Goal: Check status: Check status

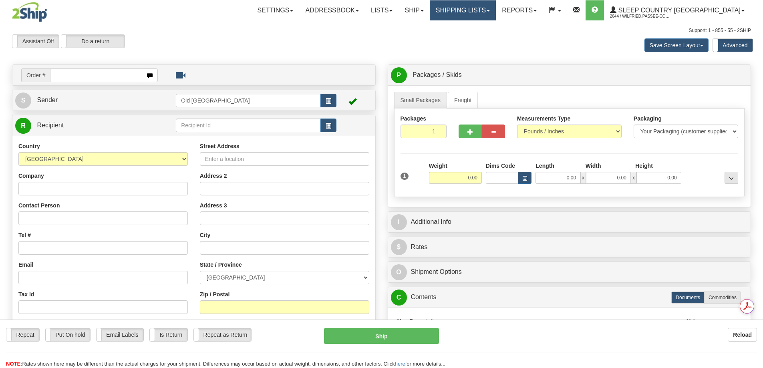
click at [496, 12] on link "Shipping lists" at bounding box center [463, 10] width 66 height 20
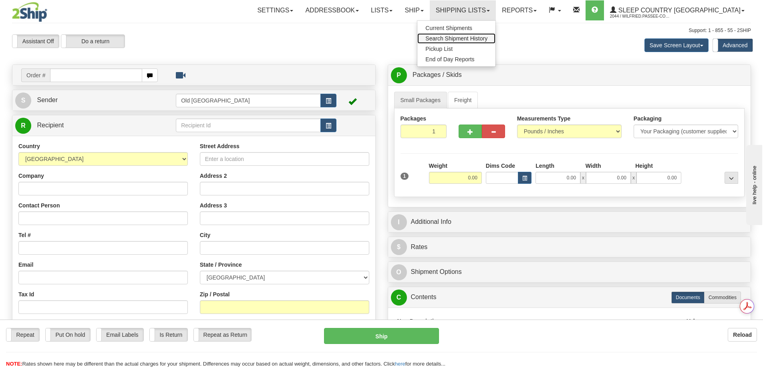
click at [488, 34] on link "Search Shipment History" at bounding box center [456, 38] width 78 height 10
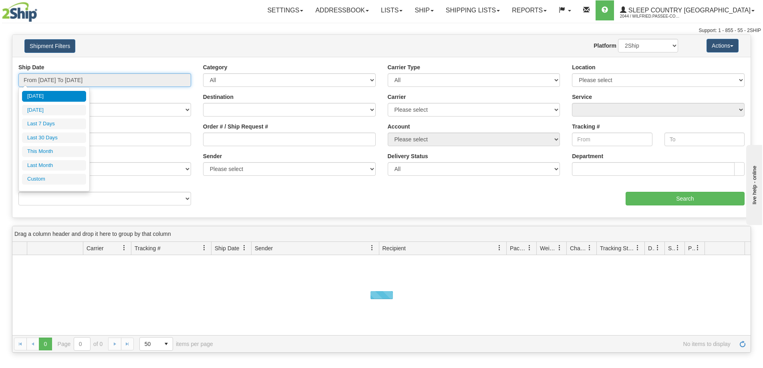
click at [62, 78] on input "From 10/05/2025 To 10/06/2025" at bounding box center [104, 80] width 173 height 14
drag, startPoint x: 39, startPoint y: 135, endPoint x: 57, endPoint y: 136, distance: 17.7
click at [37, 137] on li "Last 30 Days" at bounding box center [54, 138] width 64 height 11
type input "From 09/07/2025 To 10/06/2025"
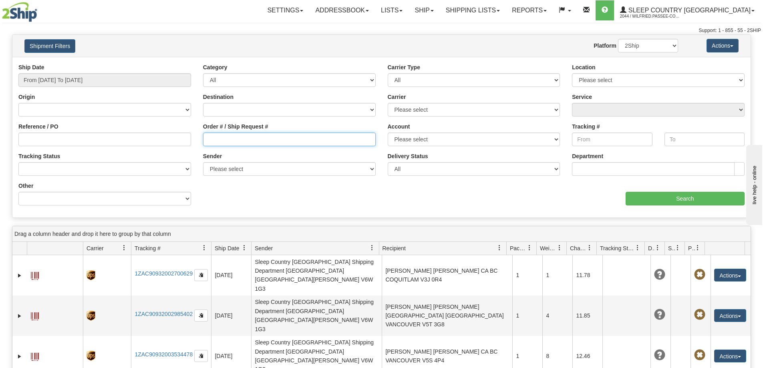
click at [217, 144] on input "Order # / Ship Request #" at bounding box center [289, 140] width 173 height 14
paste input "9000I141752"
type input "9000I141752"
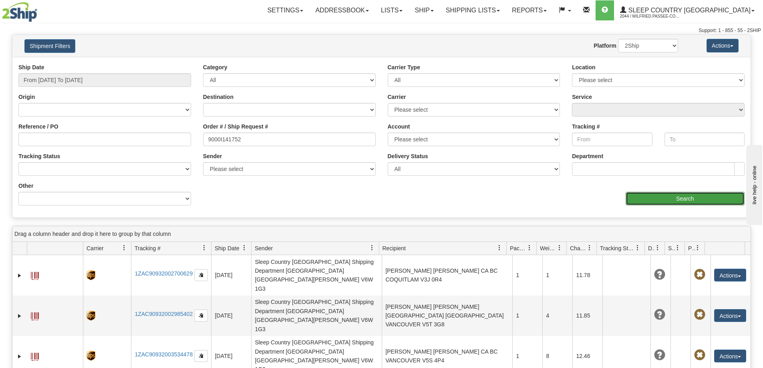
click at [652, 203] on input "Search" at bounding box center [685, 199] width 119 height 14
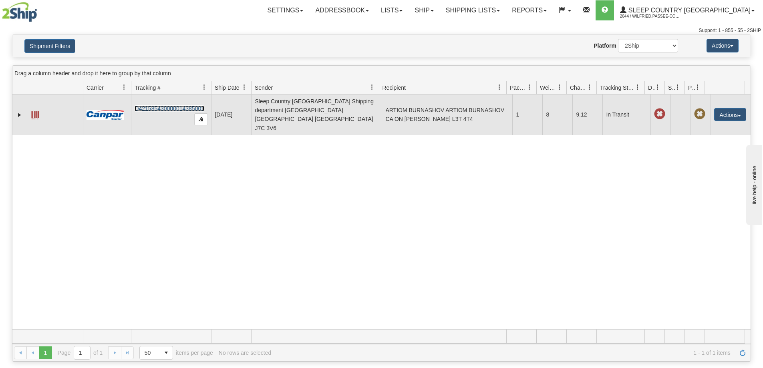
click at [151, 105] on link "D421585430000014385001" at bounding box center [170, 108] width 70 height 6
